Goal: Information Seeking & Learning: Check status

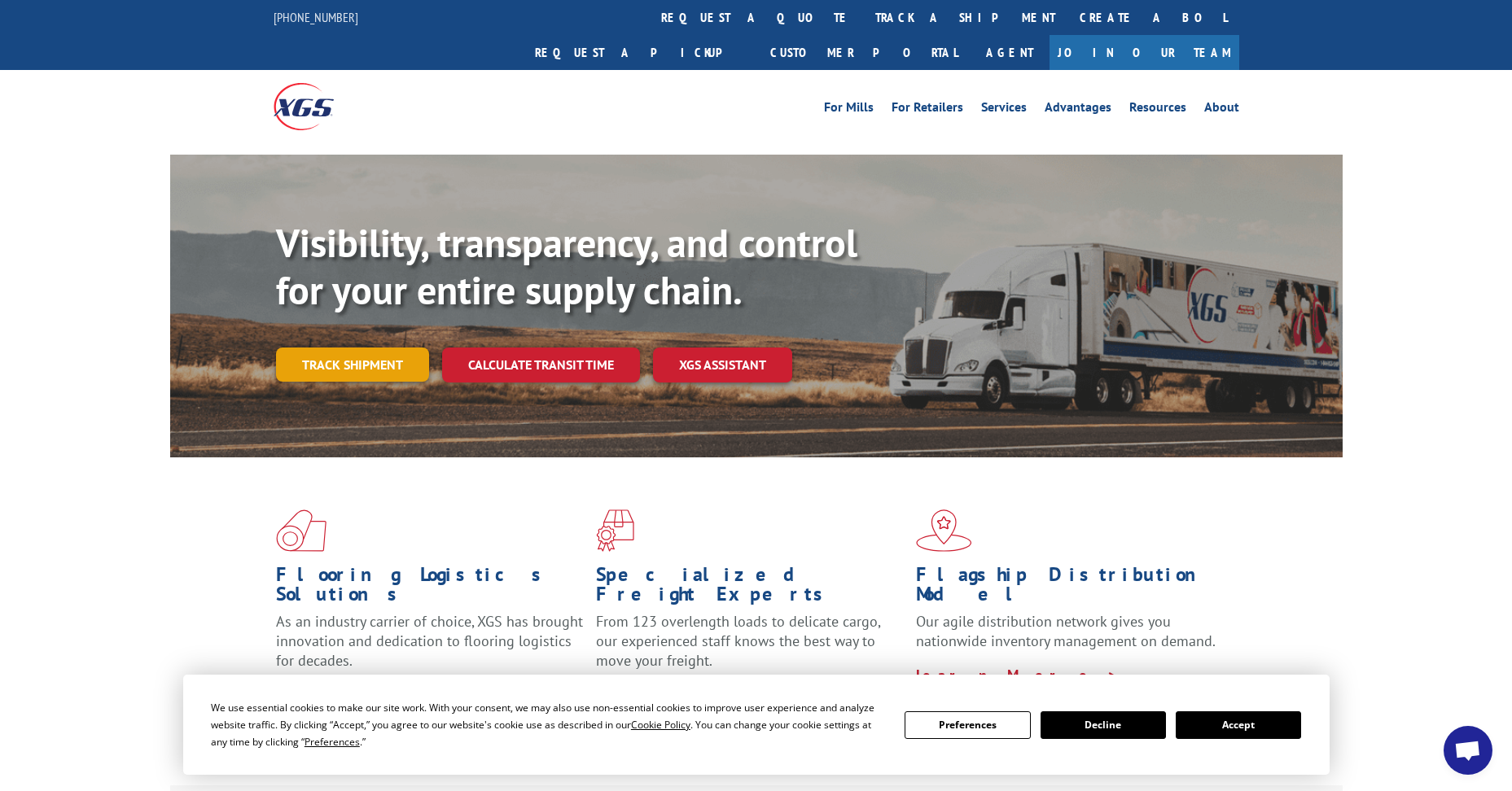
click at [347, 347] on link "Track shipment" at bounding box center [353, 364] width 154 height 35
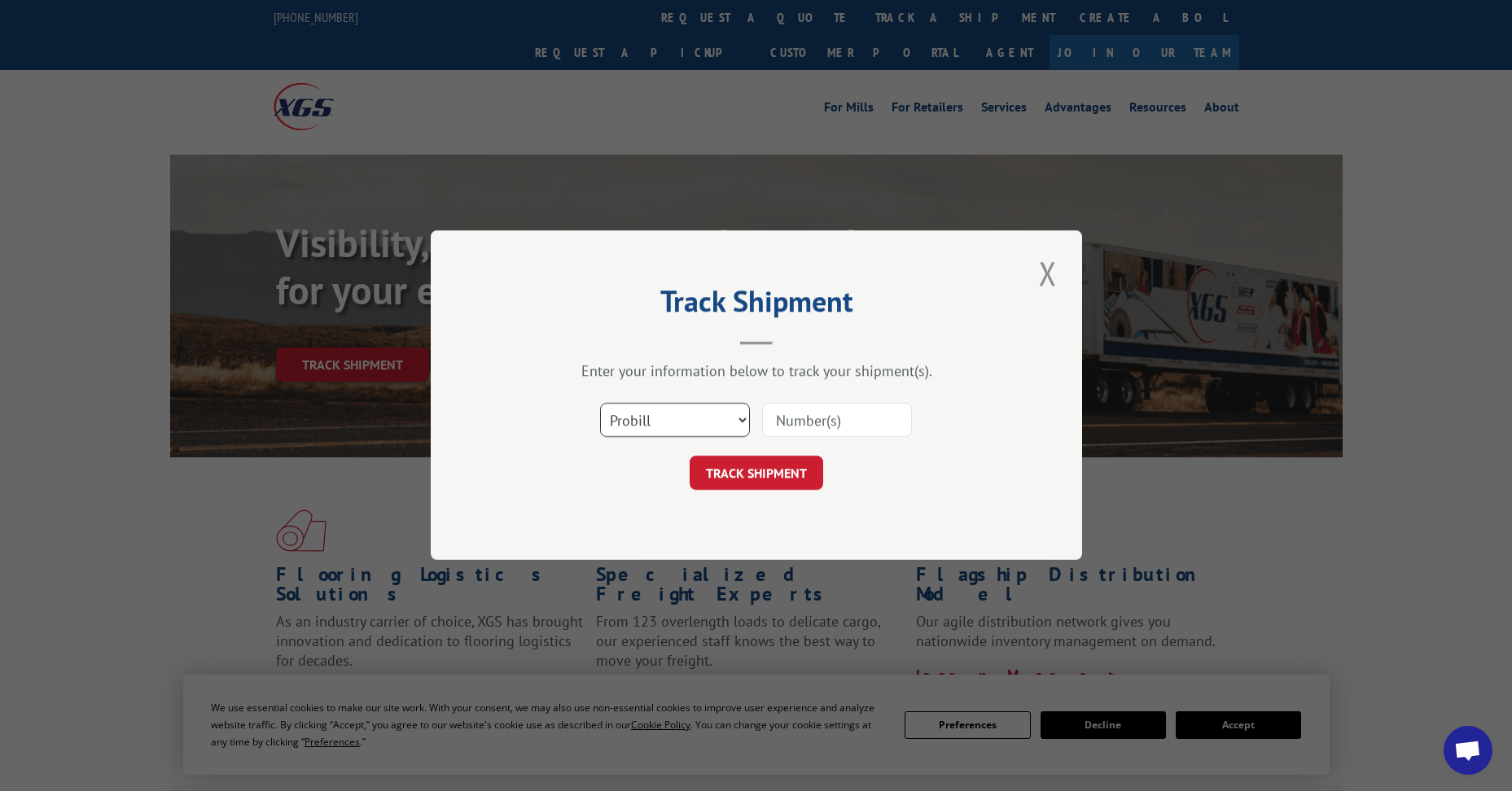
drag, startPoint x: 634, startPoint y: 409, endPoint x: 634, endPoint y: 425, distance: 16.0
click at [634, 420] on select "Select category... Probill BOL PO" at bounding box center [675, 421] width 150 height 35
select select "bol"
click at [601, 404] on select "Select category... Probill BOL PO" at bounding box center [675, 421] width 150 height 35
click at [828, 411] on input at bounding box center [838, 421] width 150 height 35
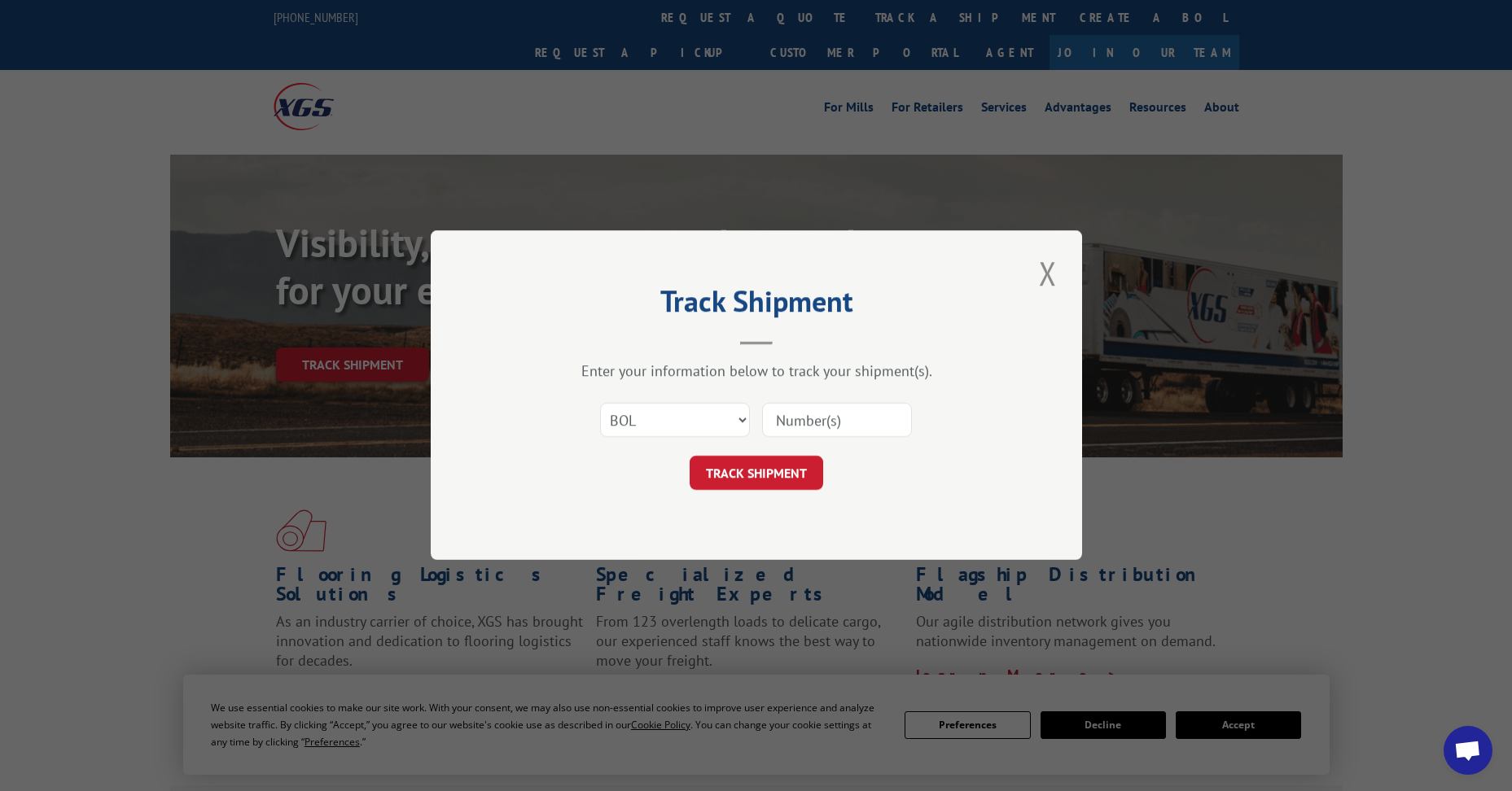
paste input "5946743"
type input "5946743"
click at [781, 477] on button "TRACK SHIPMENT" at bounding box center [756, 474] width 133 height 35
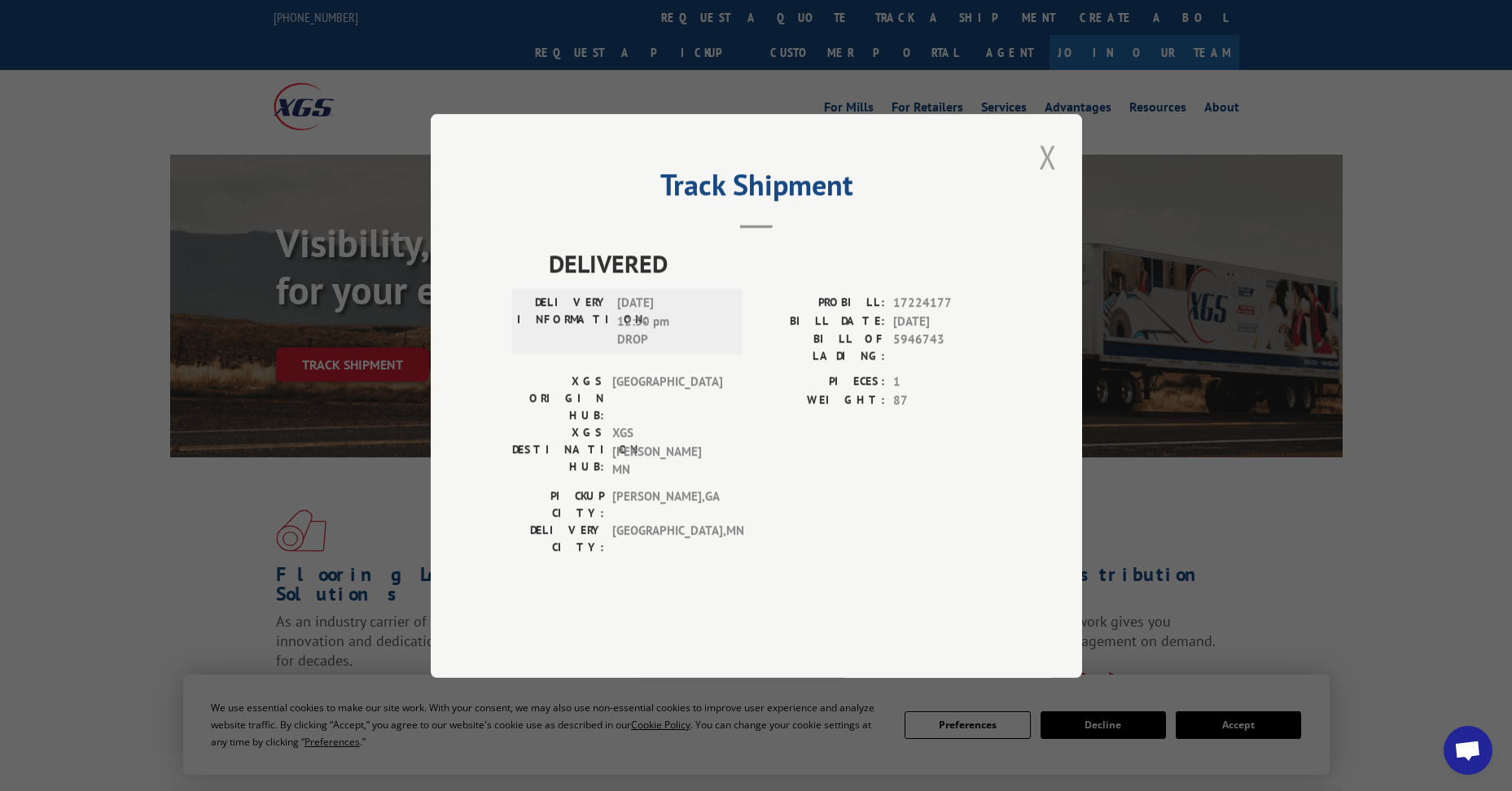
click at [1049, 179] on button "Close modal" at bounding box center [1048, 156] width 28 height 45
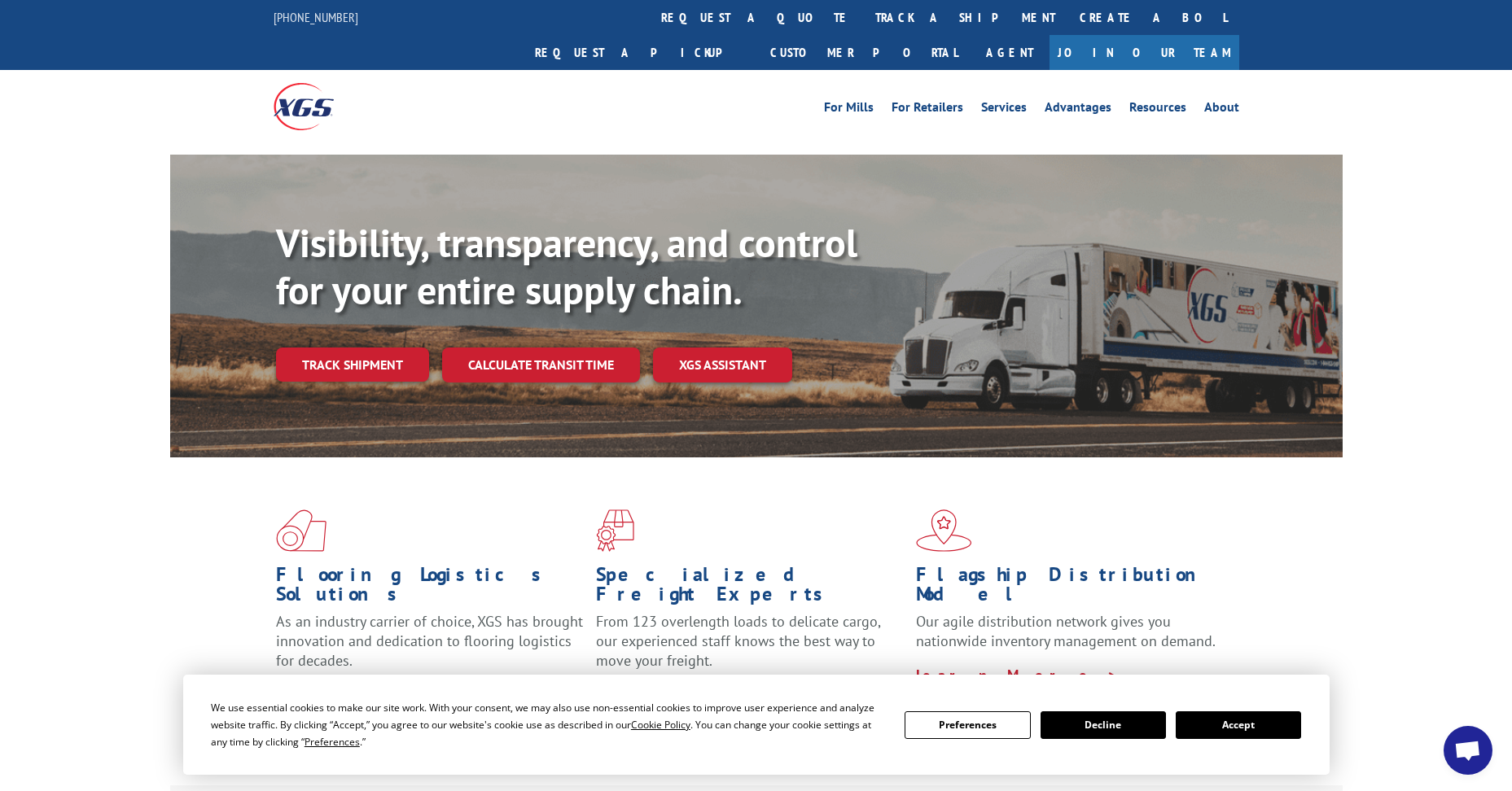
click at [368, 347] on link "Track shipment" at bounding box center [353, 364] width 154 height 35
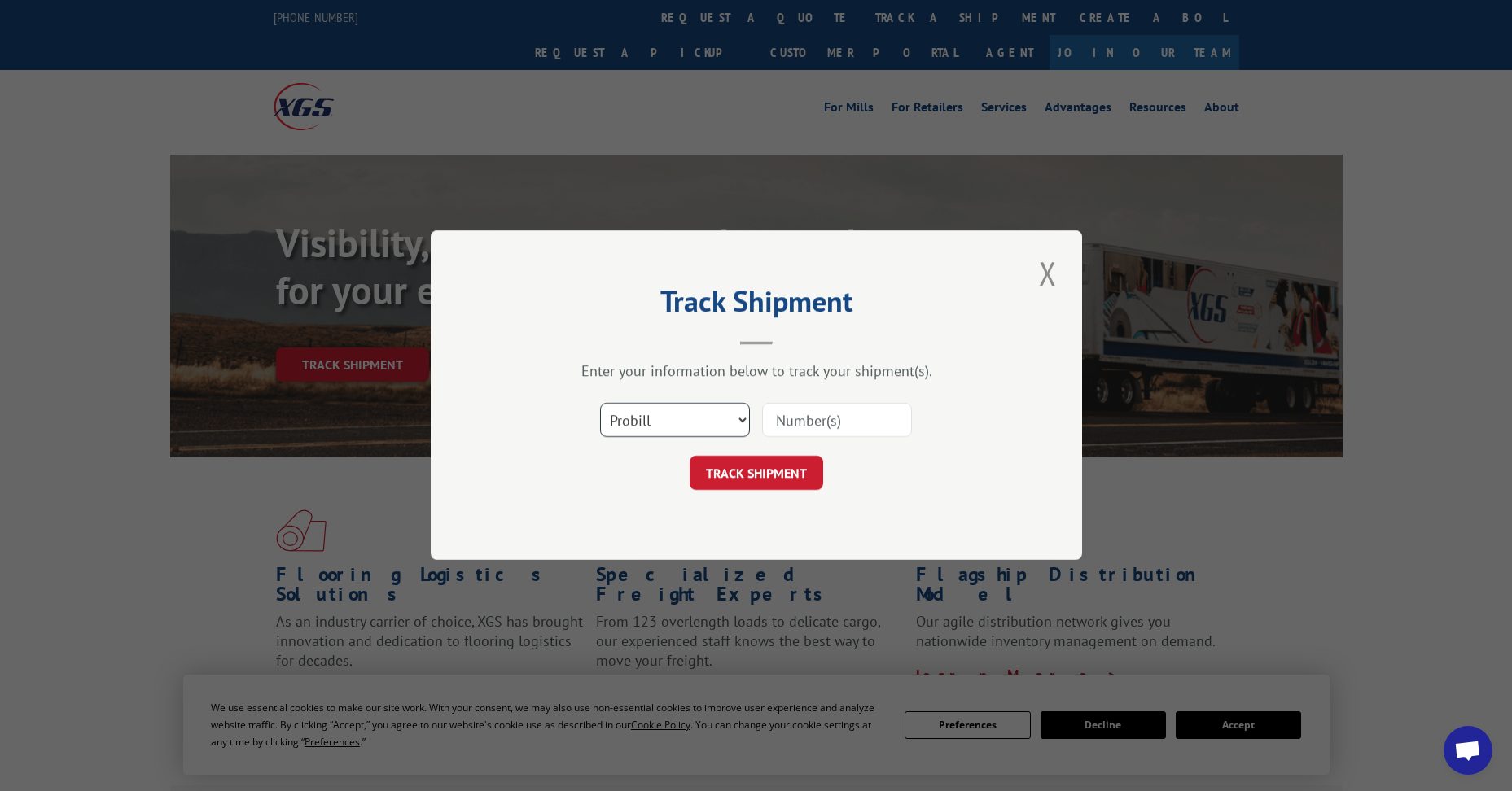
click at [676, 419] on select "Select category... Probill BOL PO" at bounding box center [675, 421] width 150 height 35
select select "bol"
click at [601, 404] on select "Select category... Probill BOL PO" at bounding box center [675, 421] width 150 height 35
click at [798, 428] on input at bounding box center [838, 421] width 150 height 35
paste input "5952997"
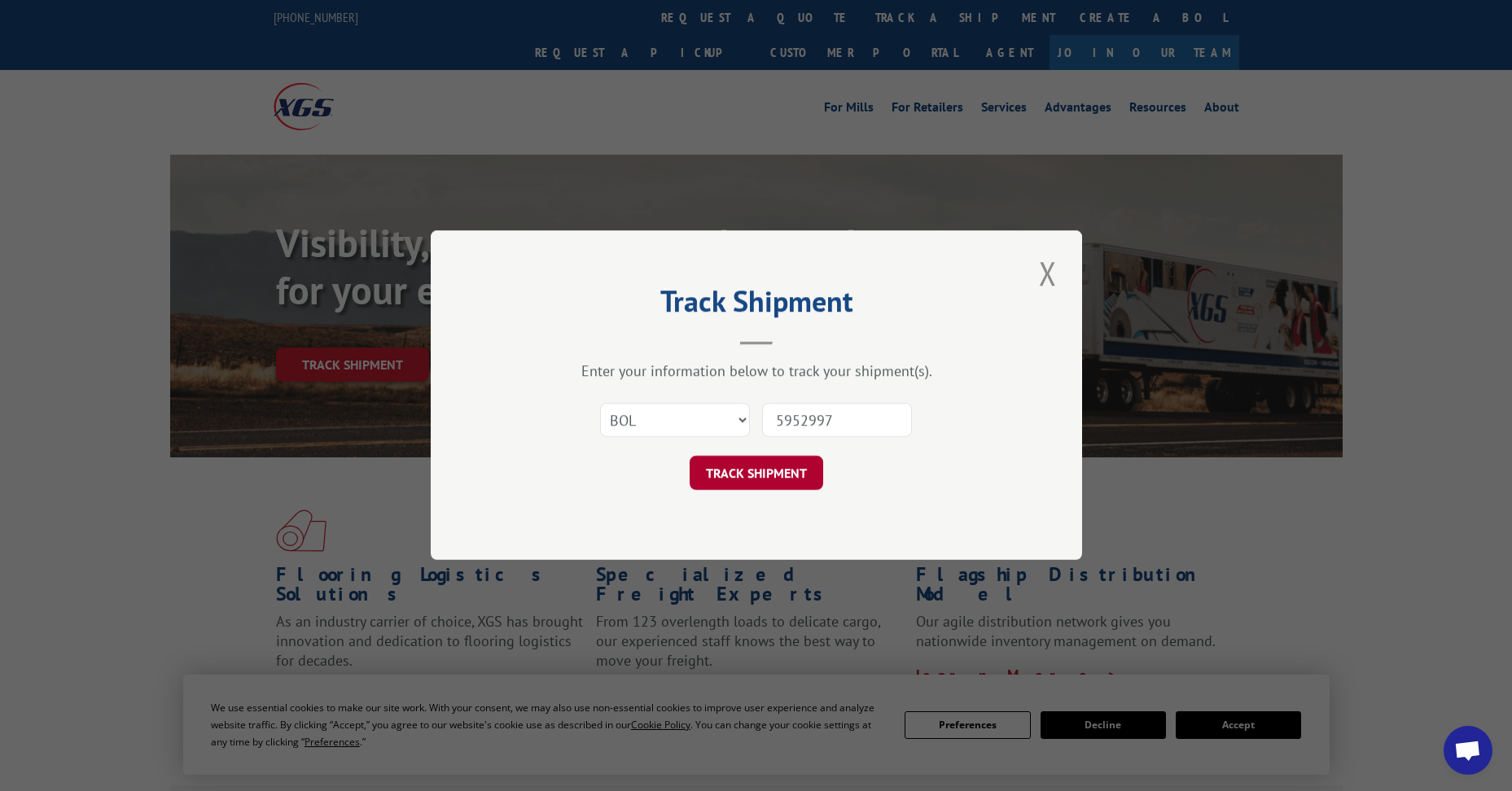
type input "5952997"
click at [750, 471] on button "TRACK SHIPMENT" at bounding box center [756, 474] width 133 height 35
